Goal: Information Seeking & Learning: Learn about a topic

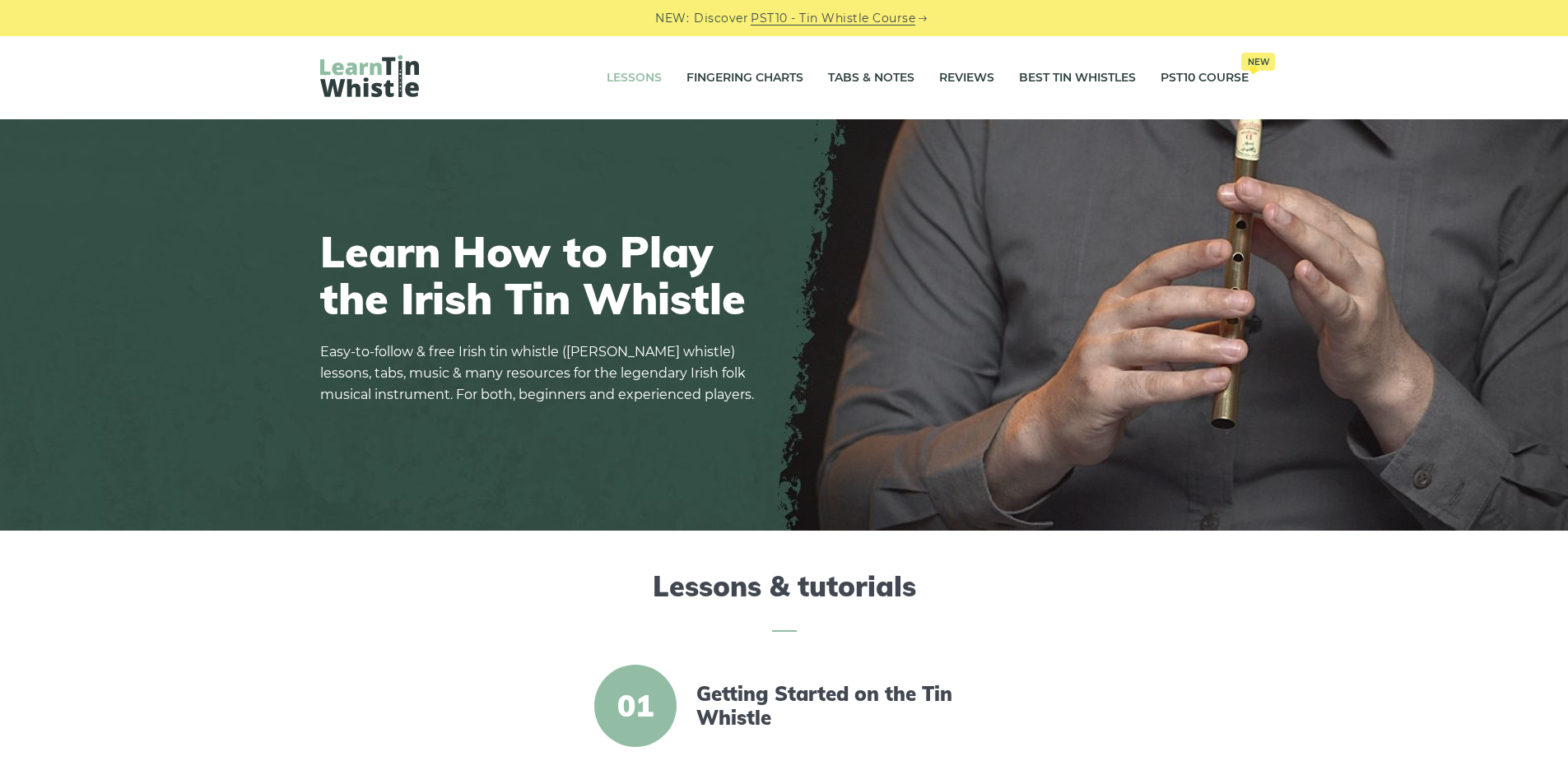
click at [630, 85] on link "Lessons" at bounding box center [634, 77] width 55 height 41
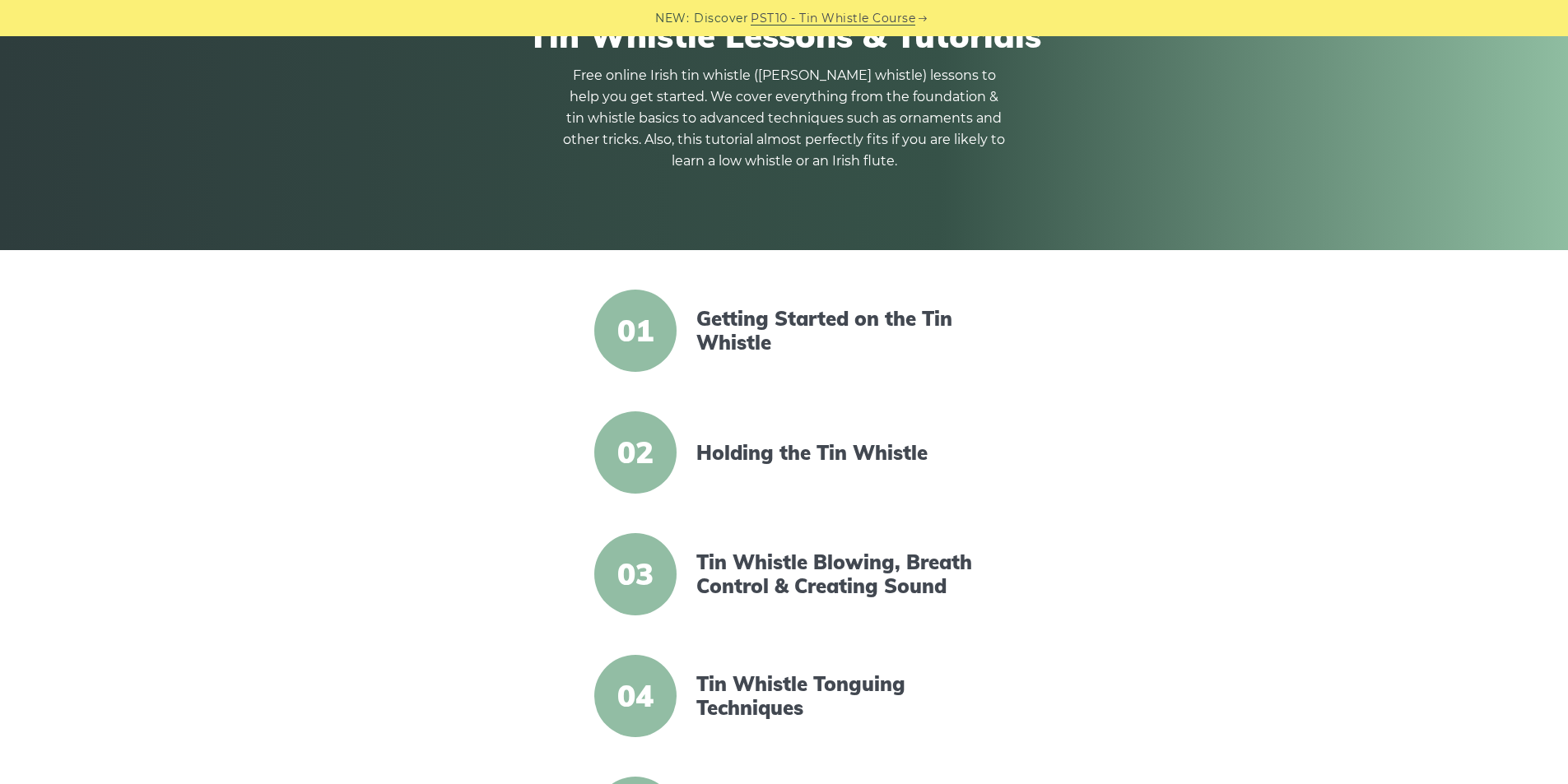
scroll to position [493, 0]
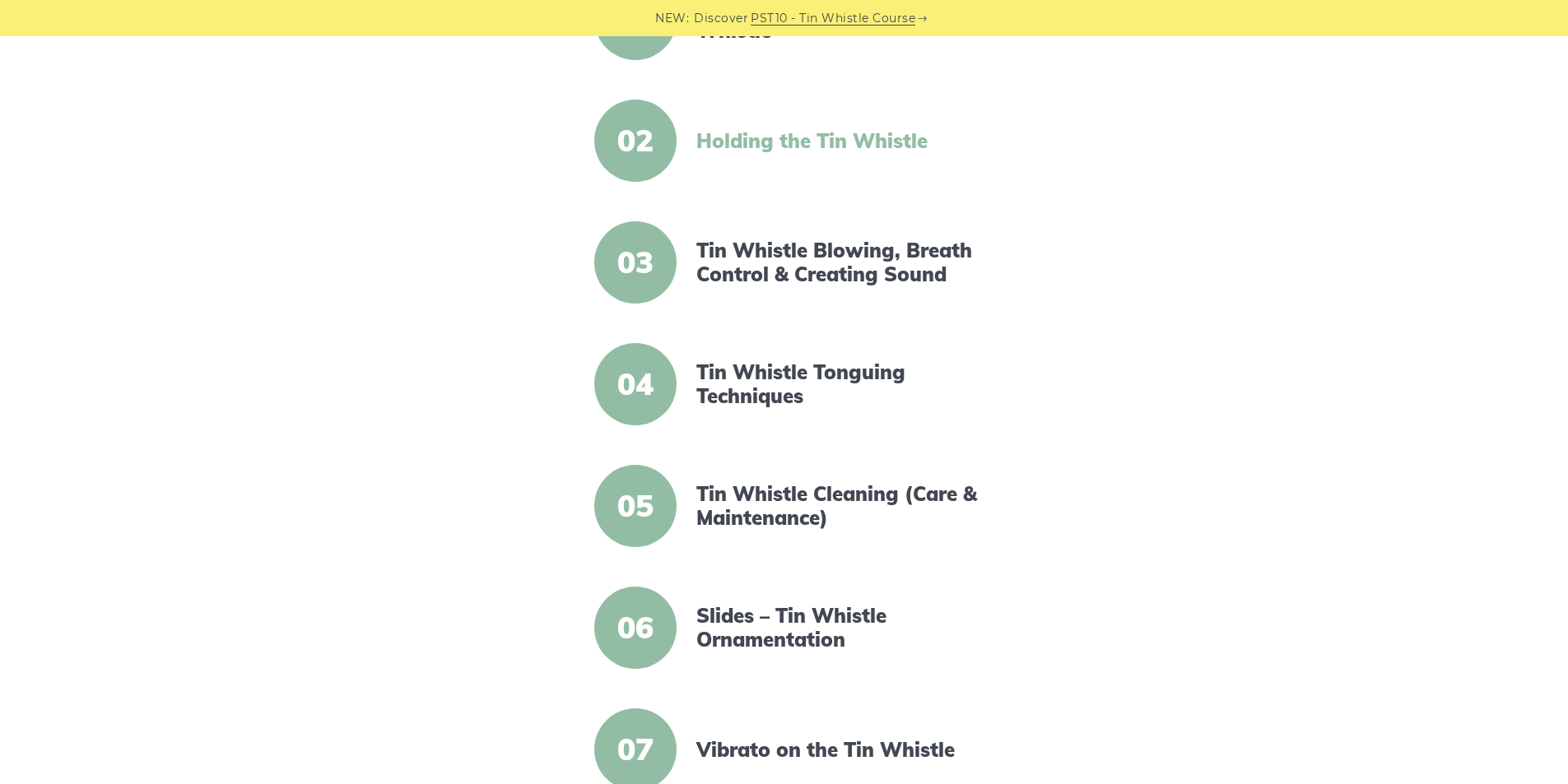
click at [758, 150] on link "Holding the Tin Whistle" at bounding box center [838, 141] width 283 height 24
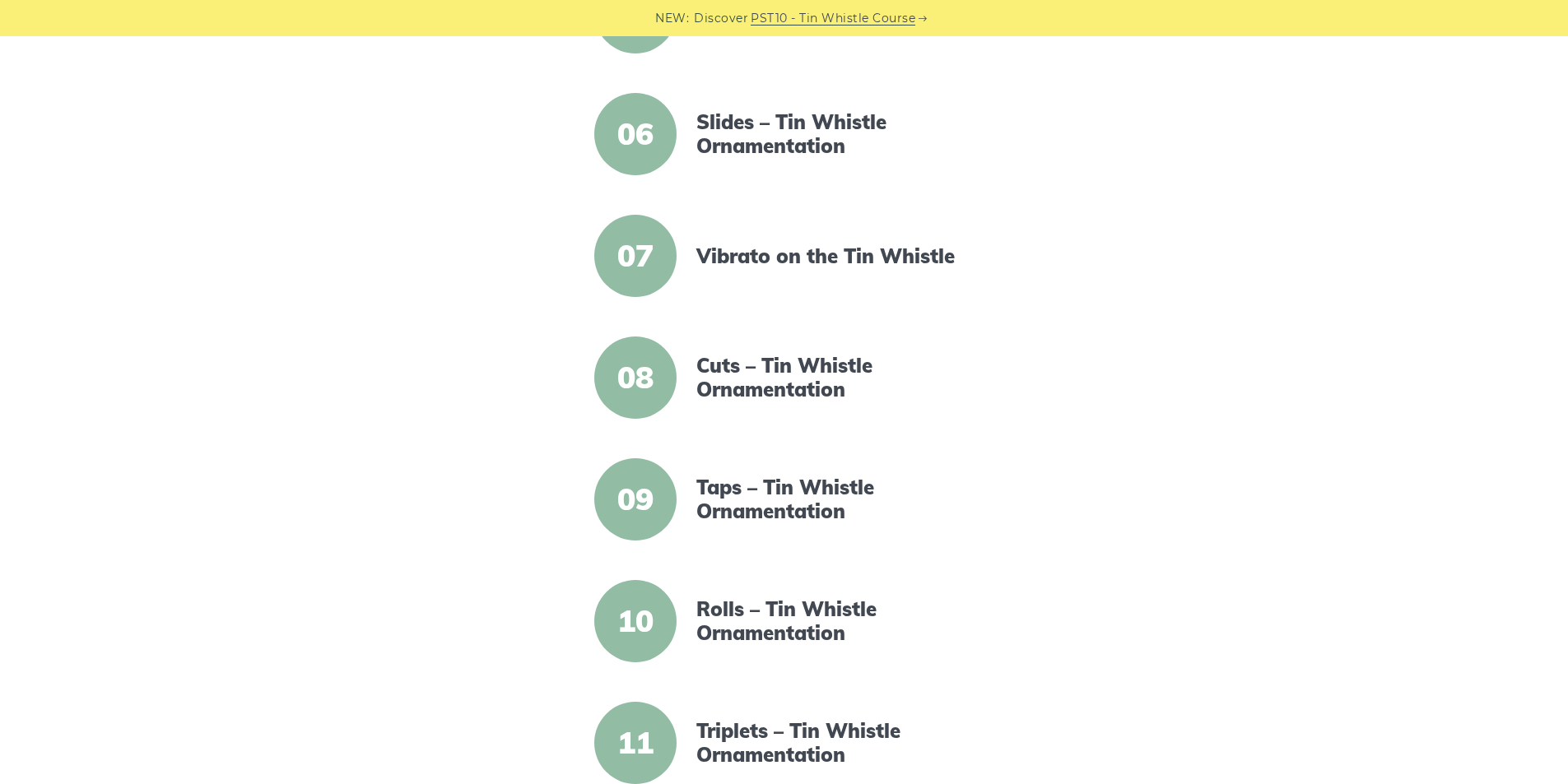
scroll to position [1399, 0]
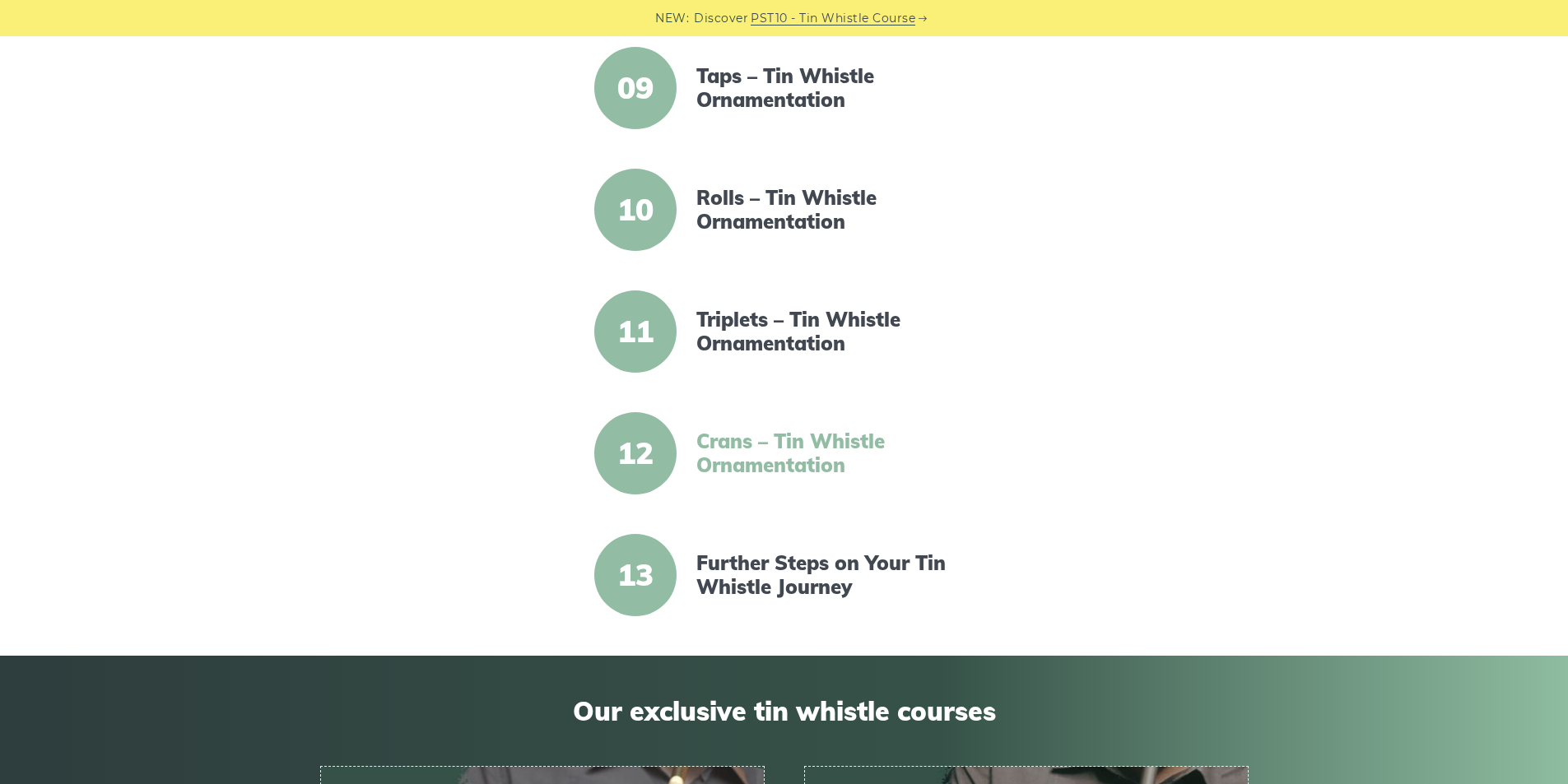
click at [858, 448] on link "Crans – Tin Whistle Ornamentation" at bounding box center [838, 453] width 283 height 48
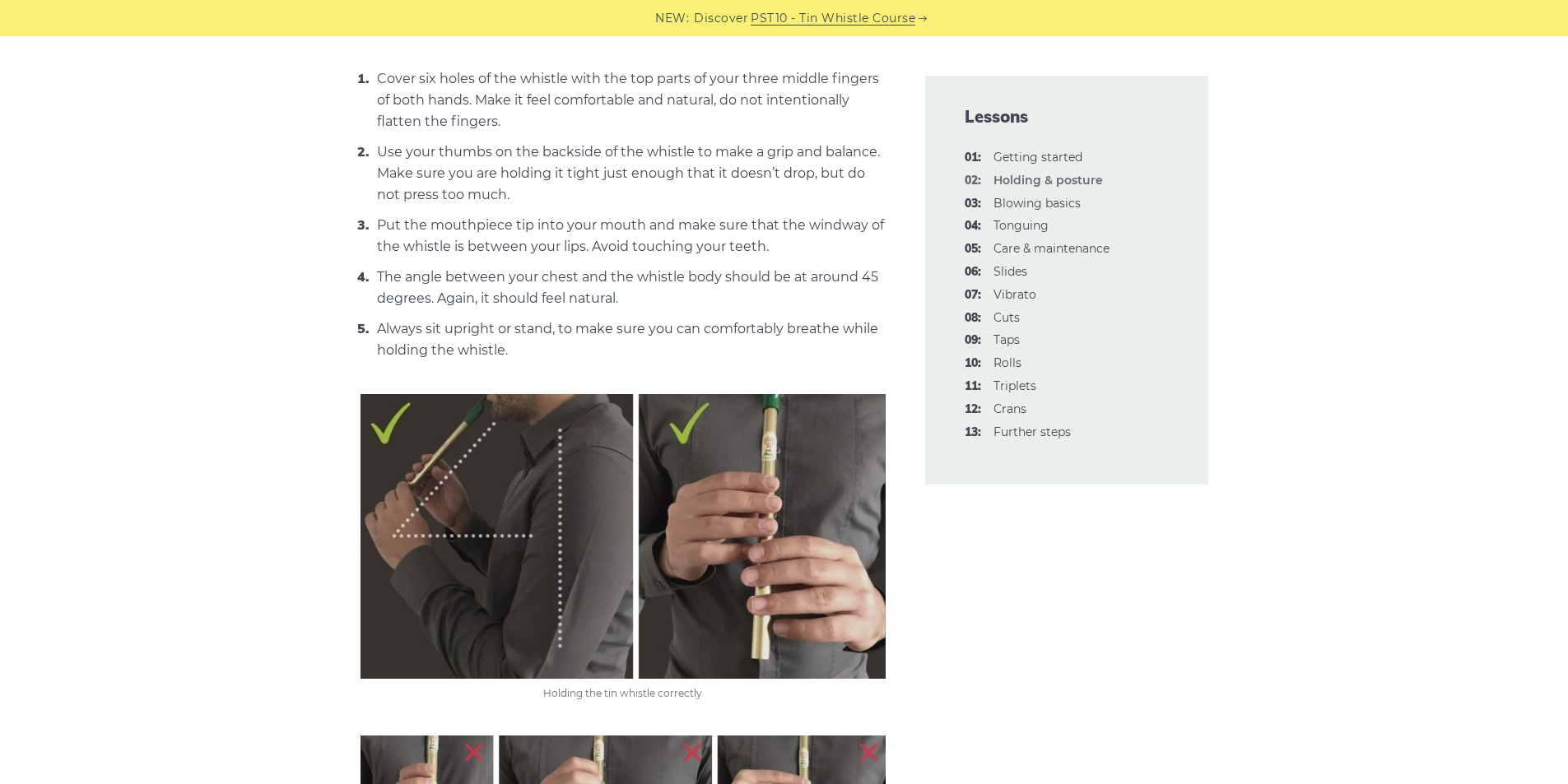
scroll to position [493, 0]
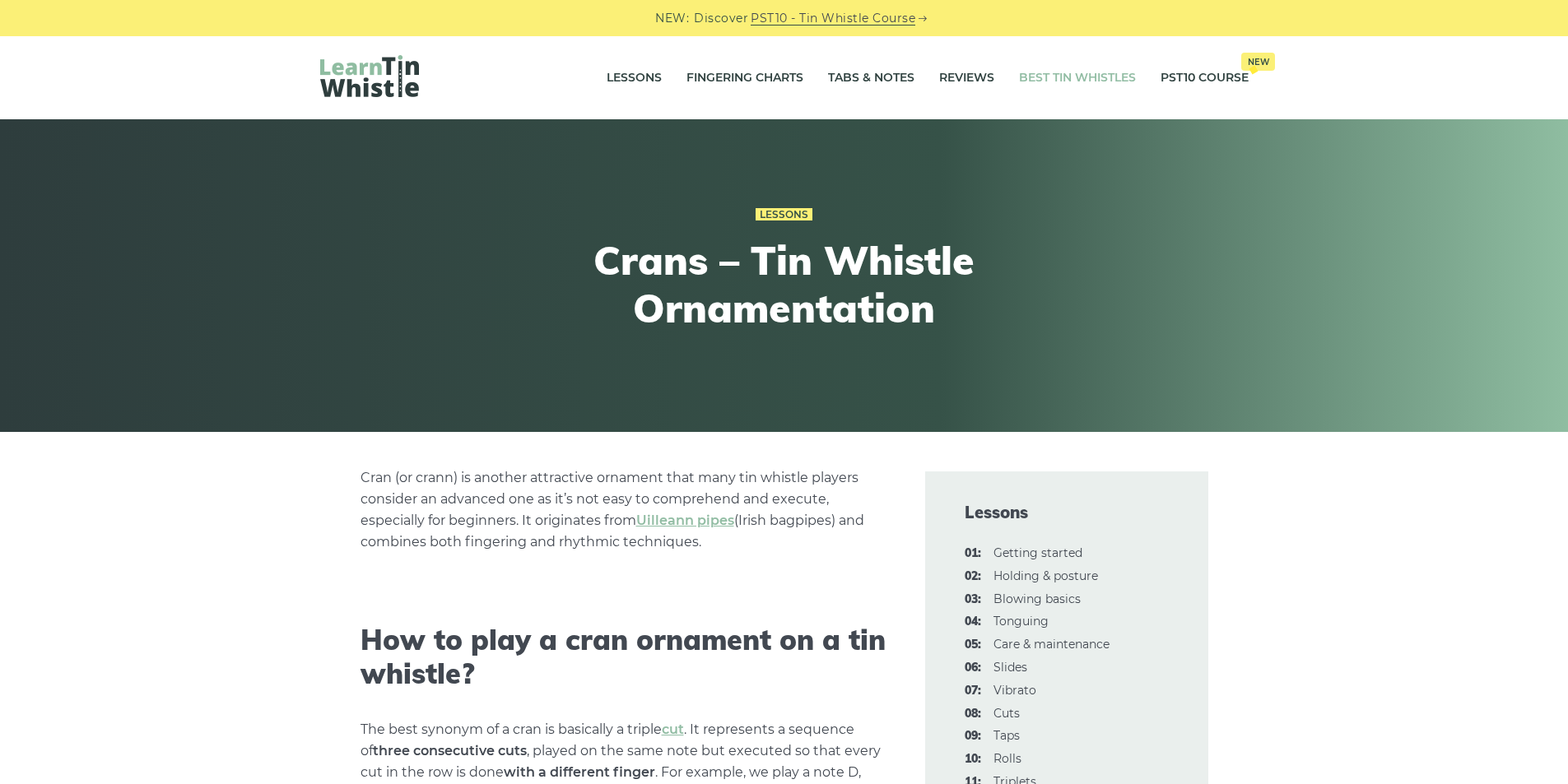
click at [1075, 74] on link "Best Tin Whistles" at bounding box center [1077, 77] width 117 height 41
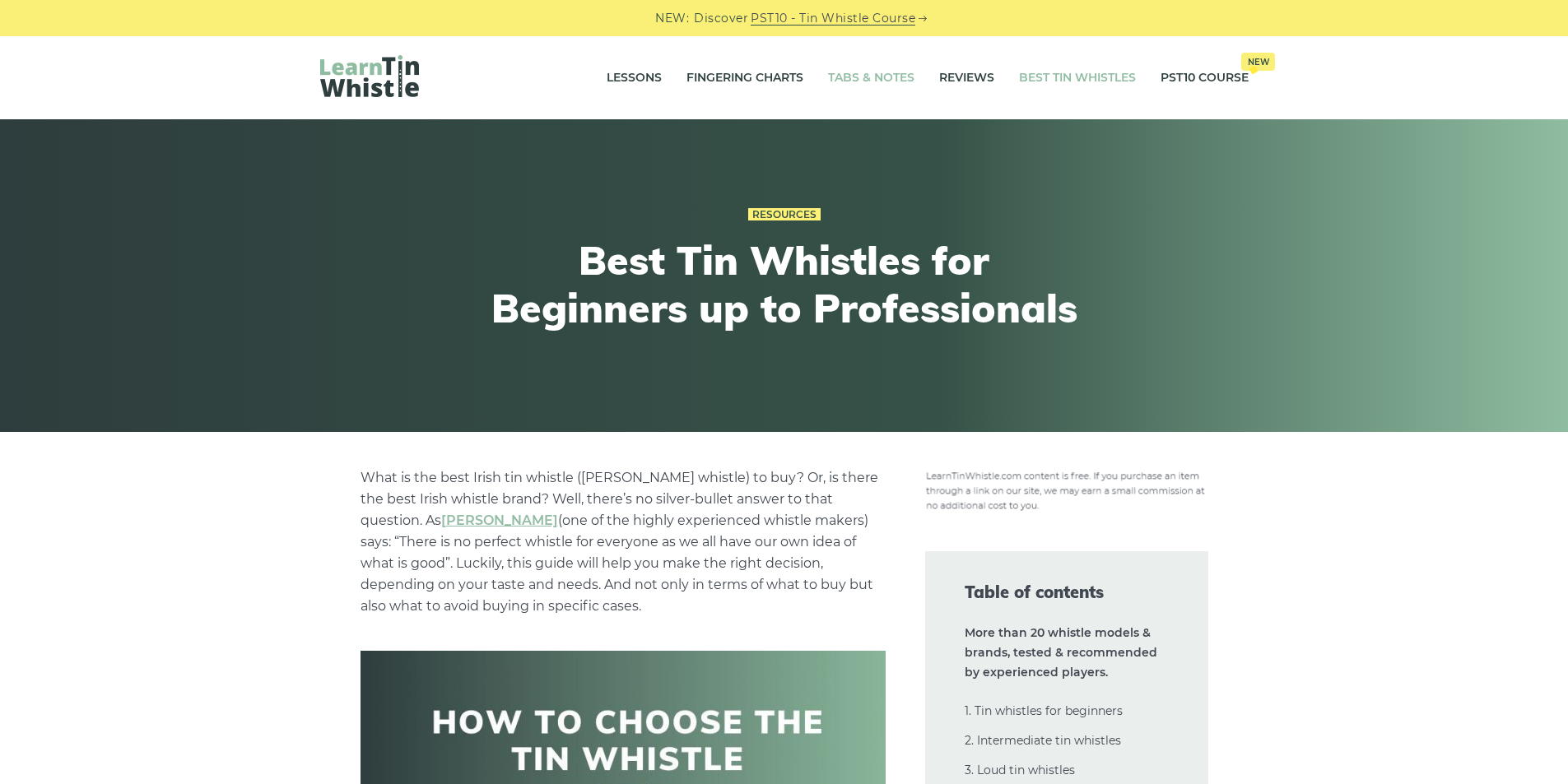
click at [874, 76] on link "Tabs & Notes" at bounding box center [870, 77] width 86 height 41
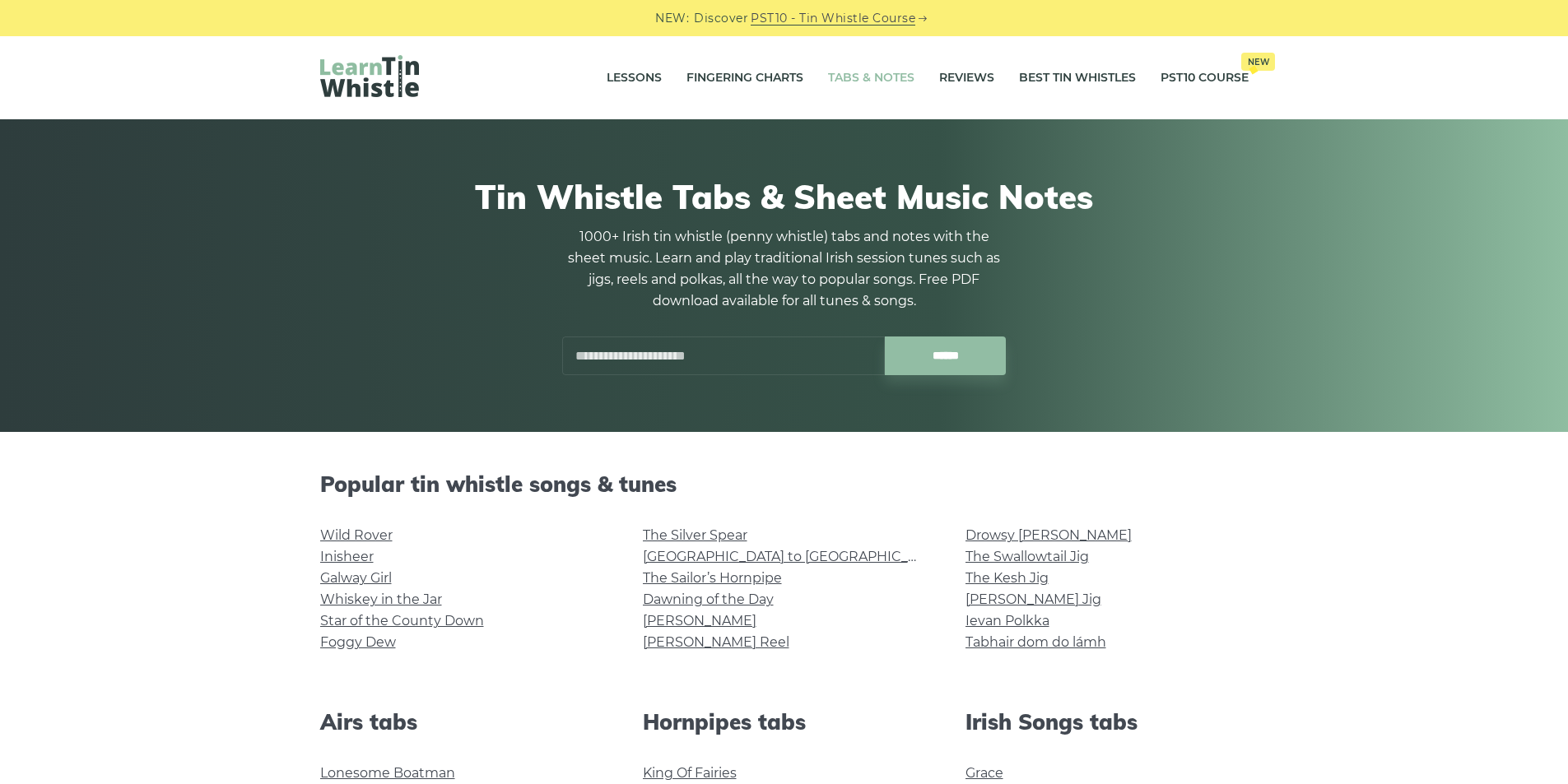
scroll to position [247, 0]
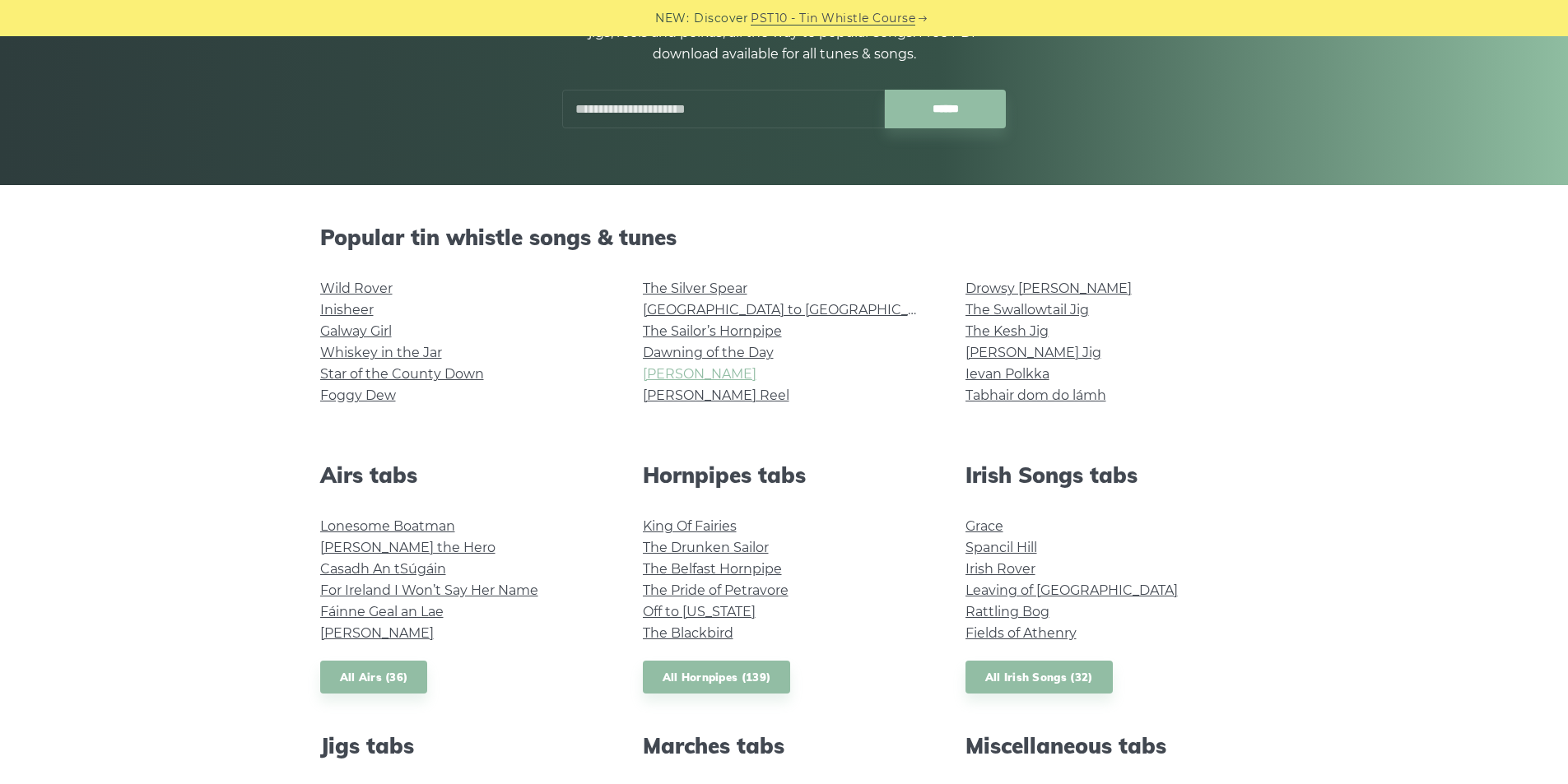
click at [689, 380] on link "Tam Lin" at bounding box center [699, 373] width 114 height 15
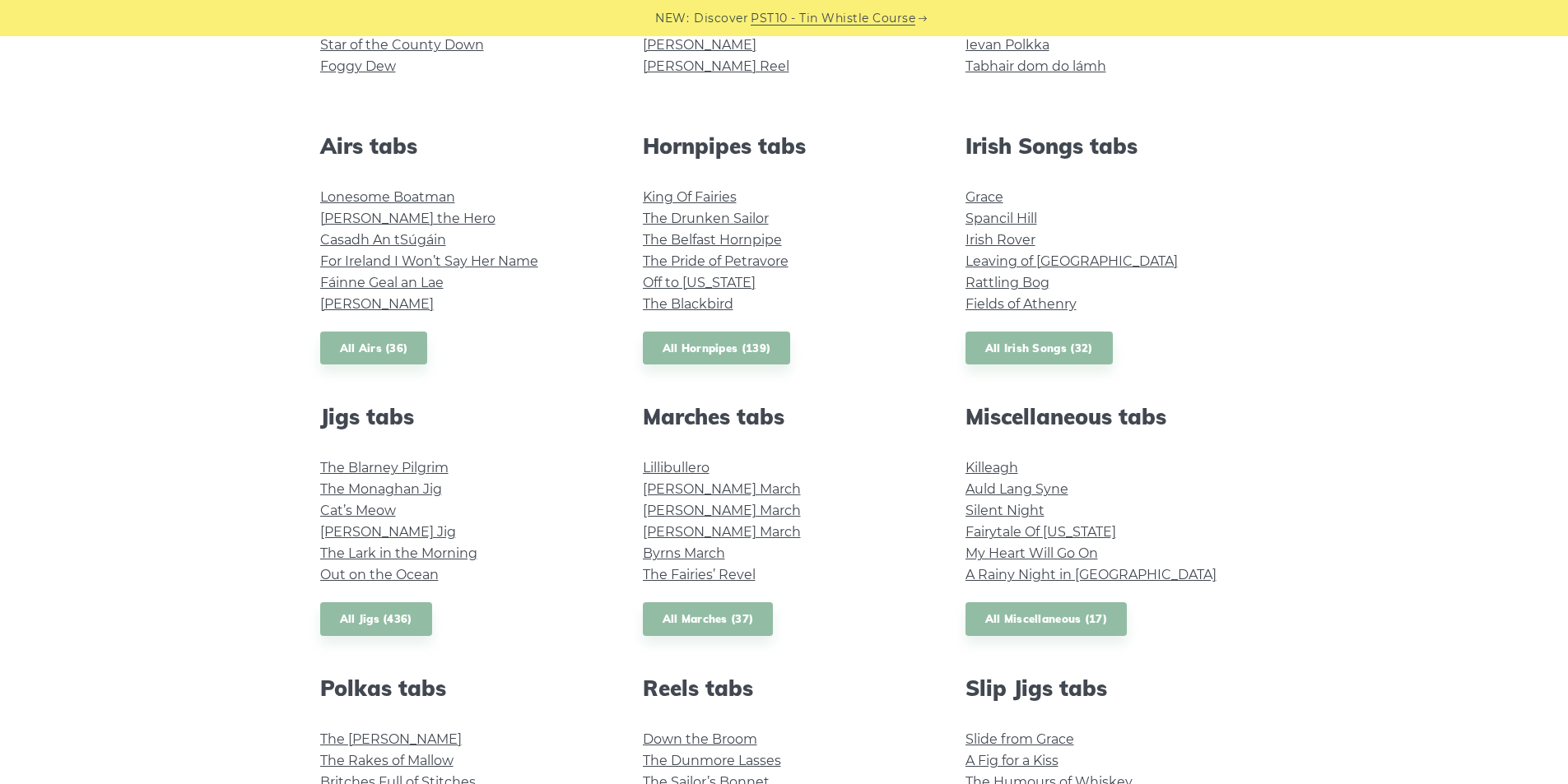
scroll to position [987, 0]
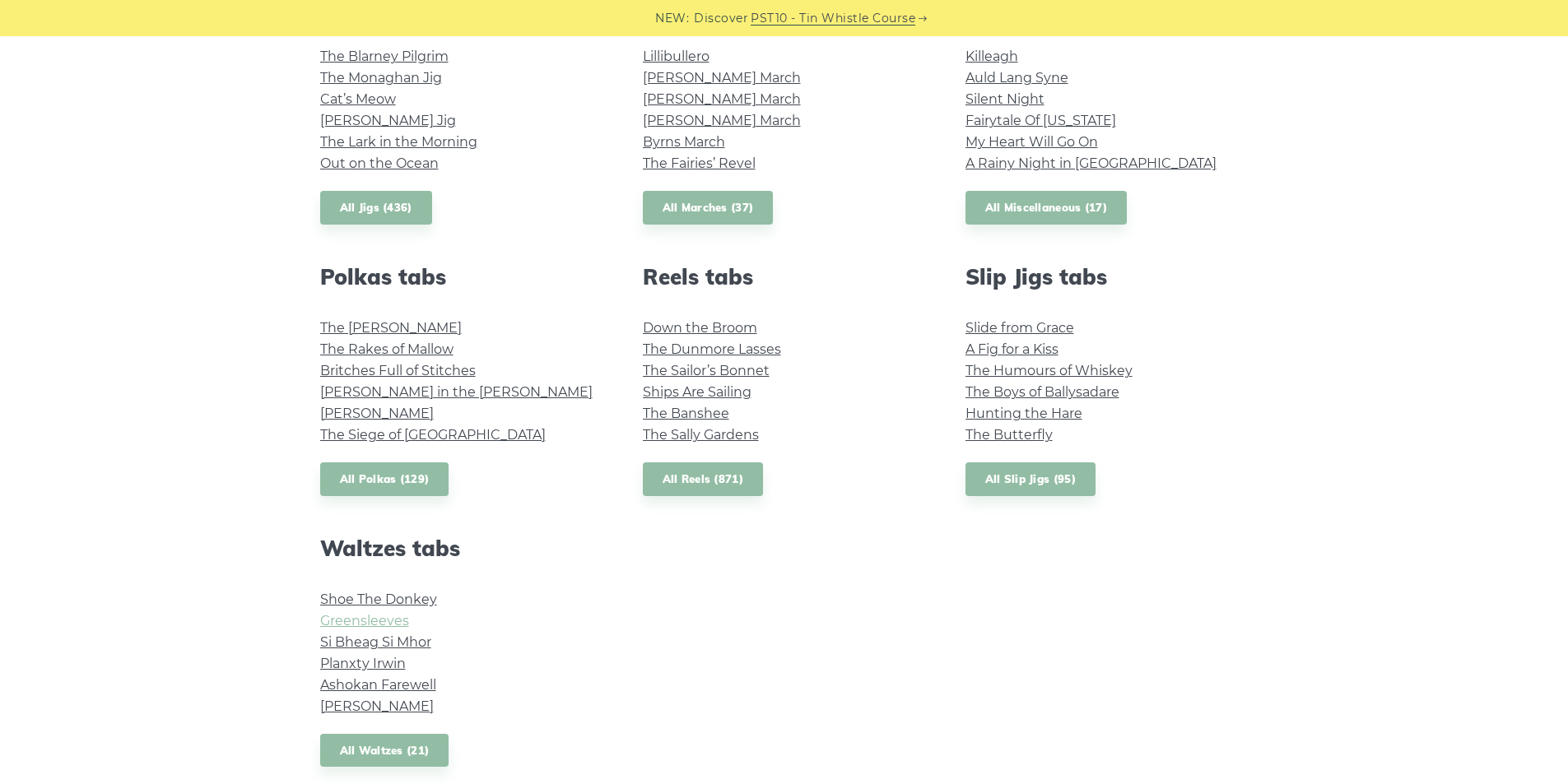
click at [374, 621] on link "Greensleeves" at bounding box center [364, 620] width 89 height 15
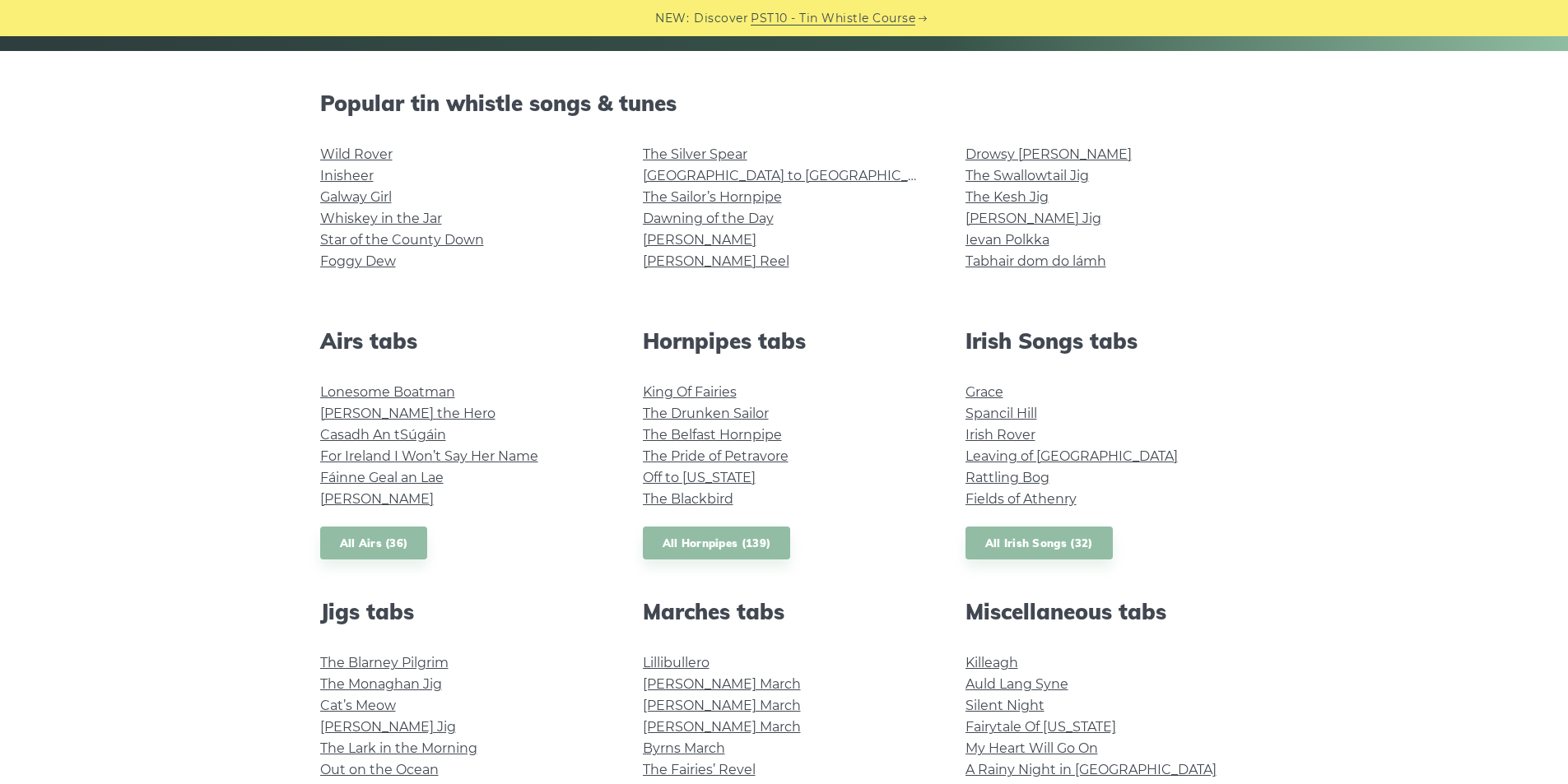
scroll to position [329, 0]
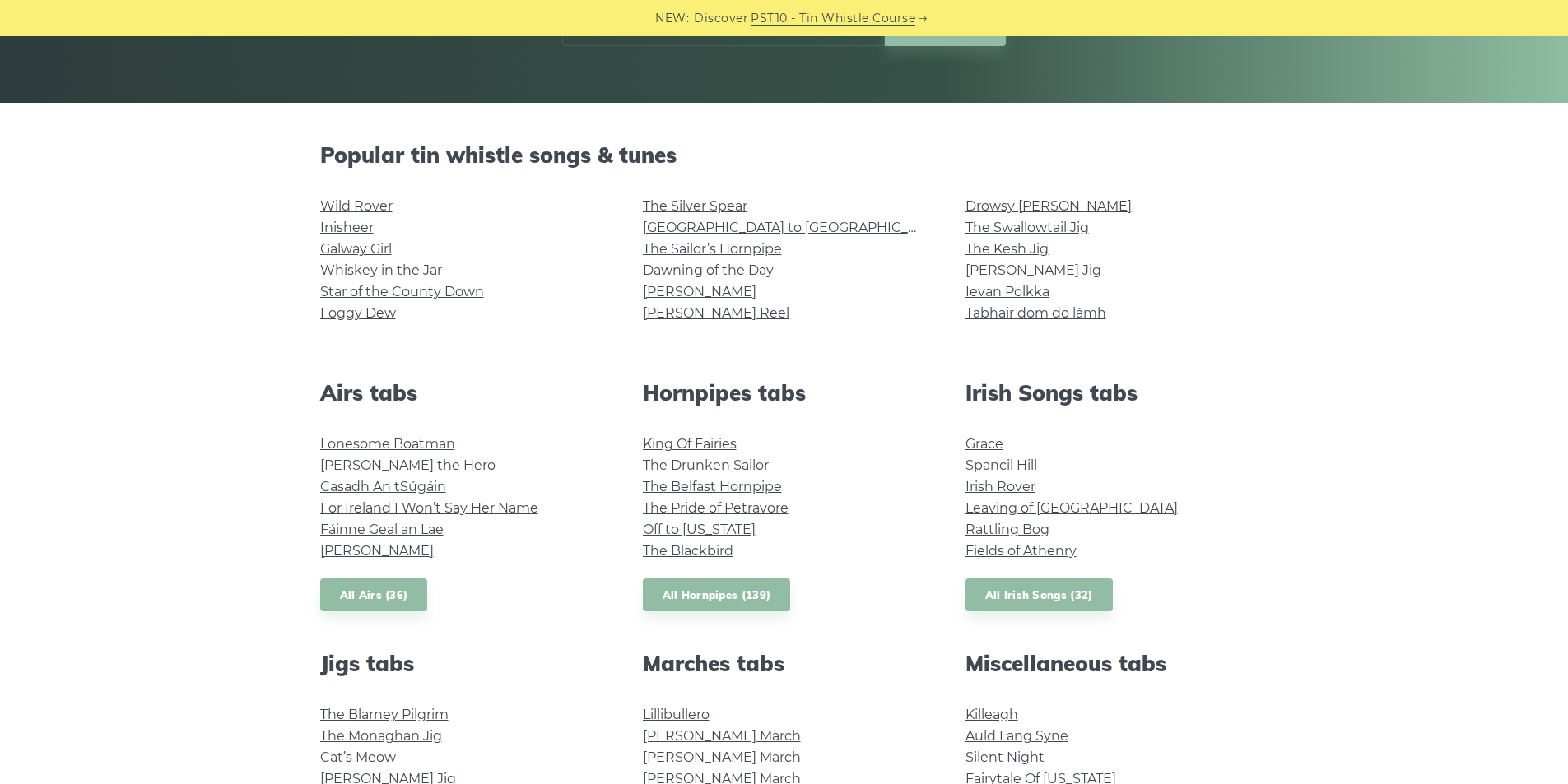
click at [1017, 214] on li "Drowsy [PERSON_NAME]" at bounding box center [1107, 207] width 283 height 22
click at [1018, 207] on link "Drowsy [PERSON_NAME]" at bounding box center [1047, 205] width 166 height 15
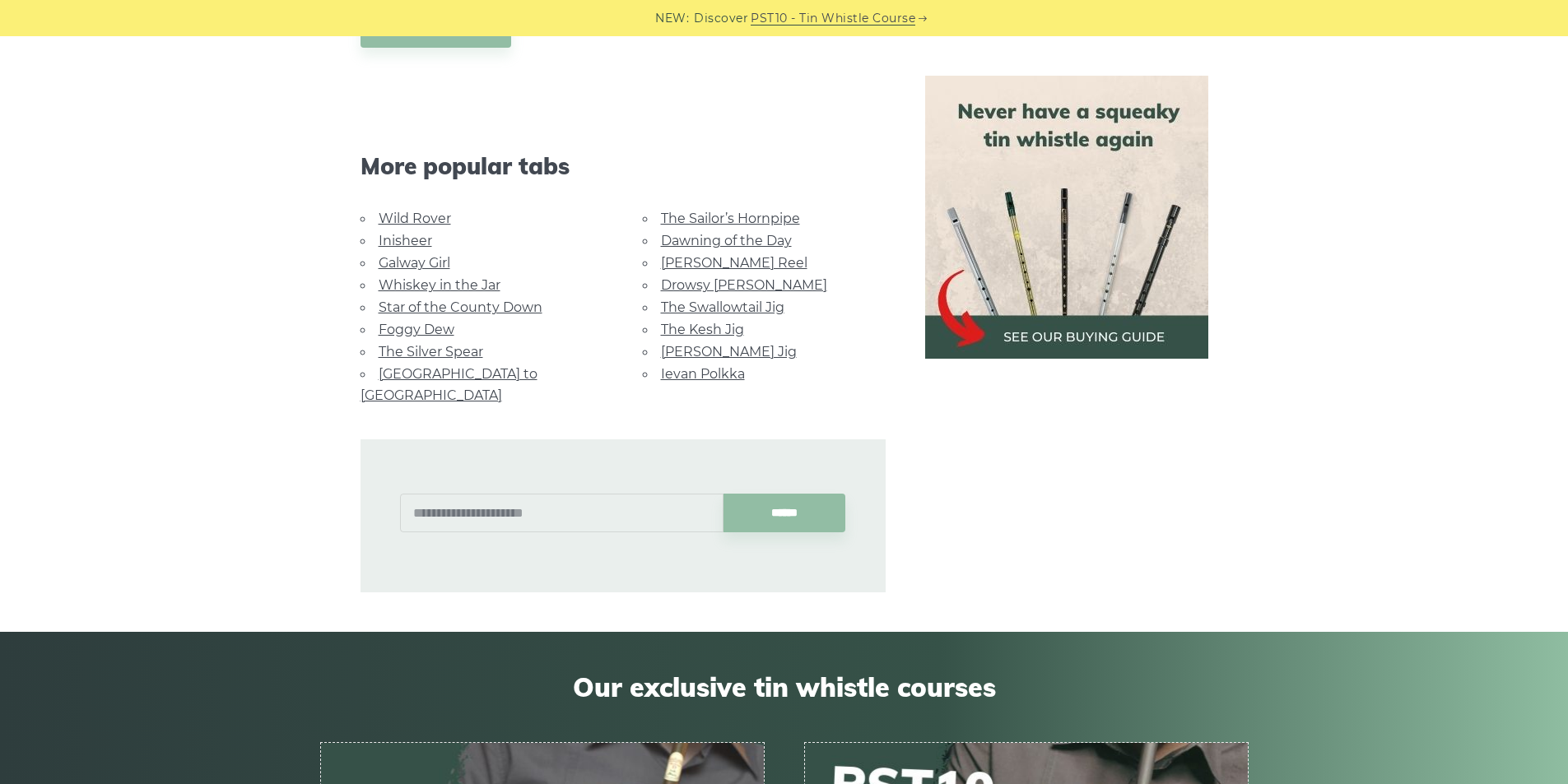
scroll to position [987, 0]
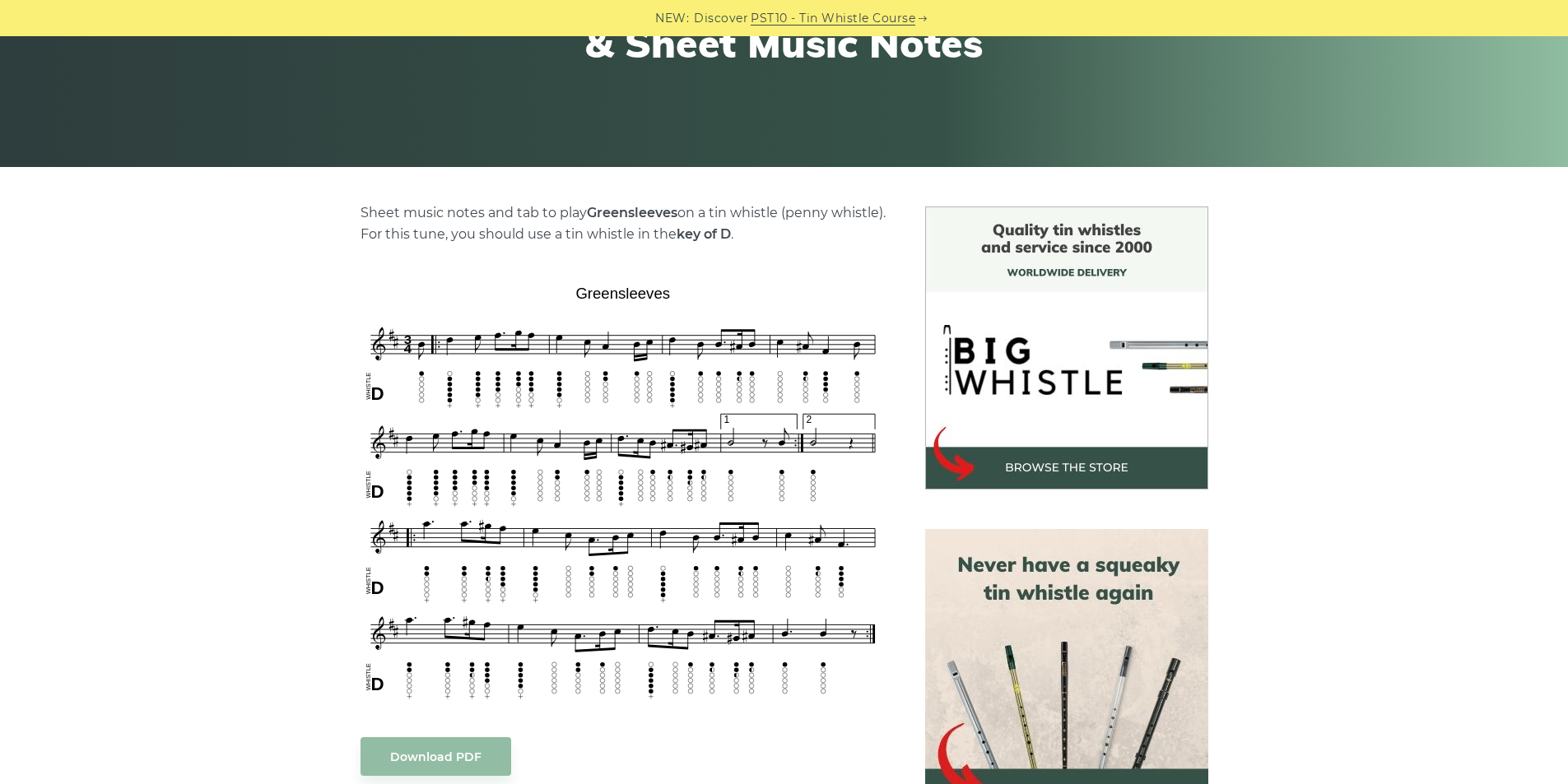
scroll to position [329, 0]
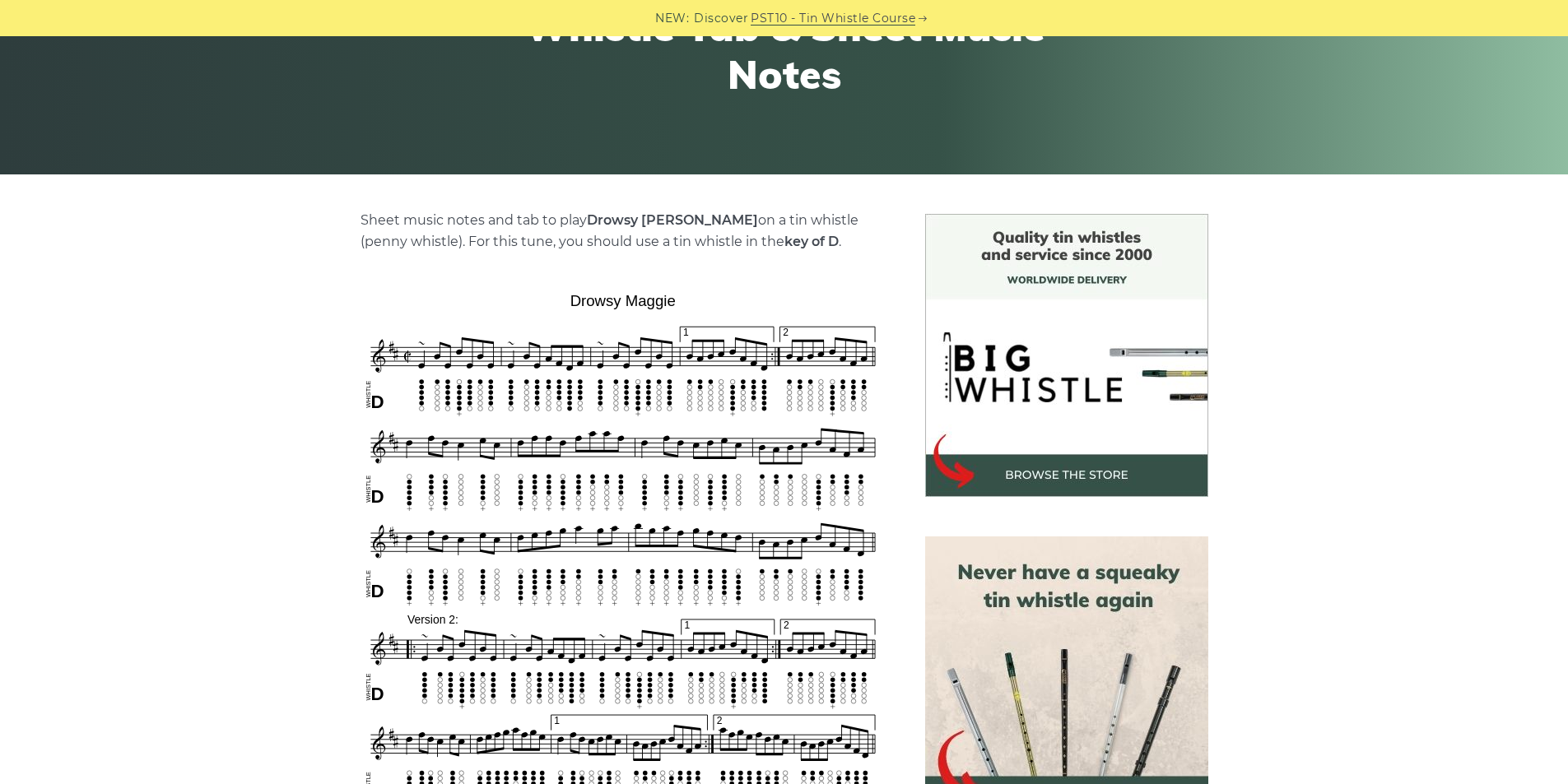
scroll to position [412, 0]
